Goal: Task Accomplishment & Management: Use online tool/utility

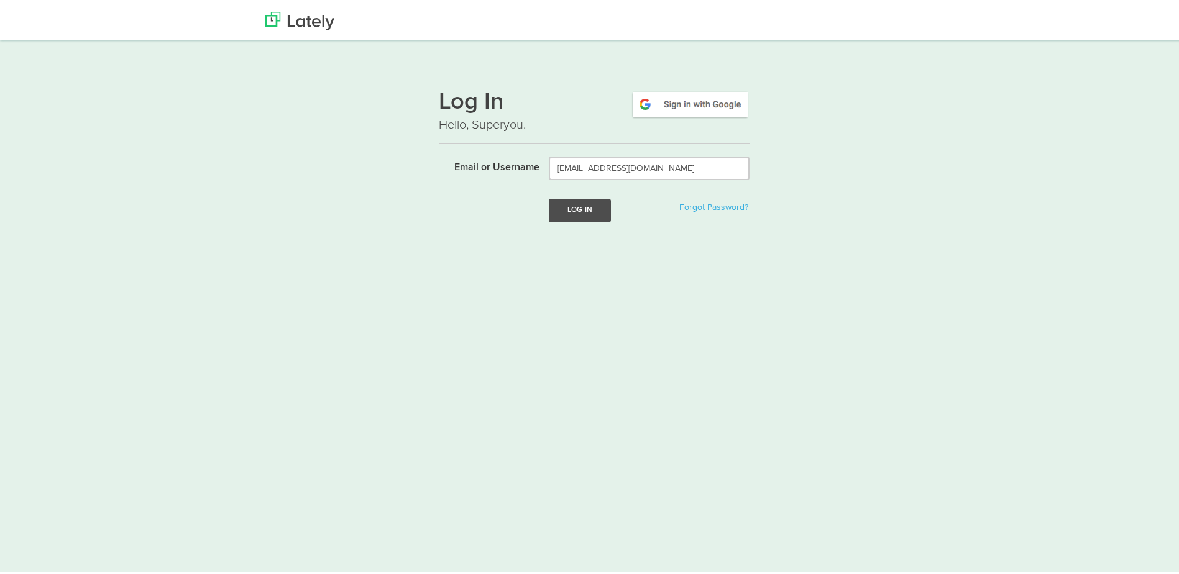
type input "monika.pandilwar13@gmail.com"
click at [578, 205] on button "Log In" at bounding box center [580, 207] width 62 height 23
click at [687, 102] on img at bounding box center [690, 102] width 119 height 29
click at [666, 106] on img at bounding box center [690, 102] width 119 height 29
